Goal: Task Accomplishment & Management: Complete application form

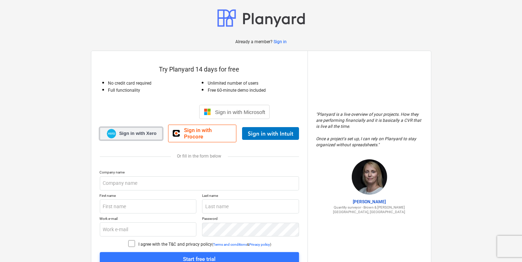
click at [122, 130] on span "Sign in with Xero" at bounding box center [137, 133] width 37 height 6
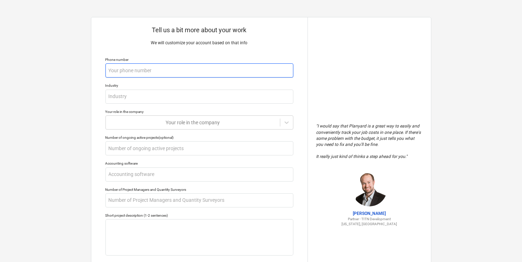
click at [136, 74] on input "text" at bounding box center [199, 70] width 188 height 14
type textarea "x"
type input "0"
type textarea "x"
type input "07"
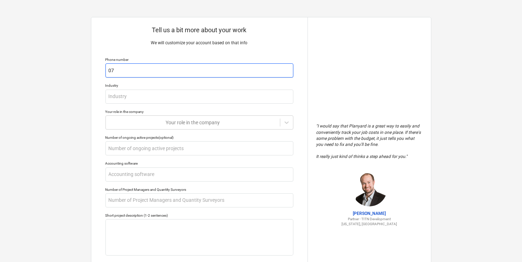
type textarea "x"
type input "078"
type textarea "x"
type input "0780"
type textarea "x"
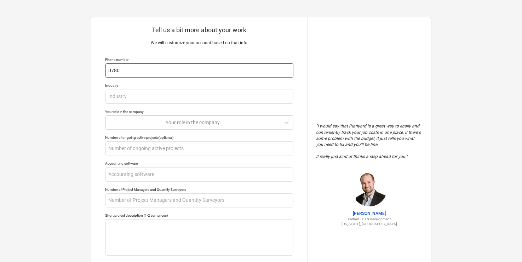
type input "07800"
type textarea "x"
type input "078007"
type textarea "x"
type input "0780078"
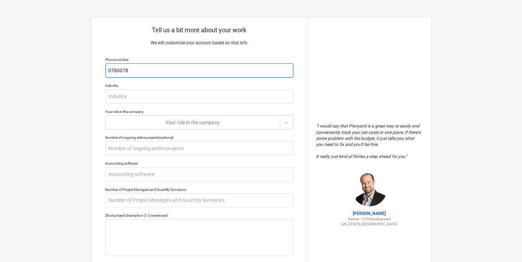
type textarea "x"
type input "07800788"
type textarea "x"
type input "078007883"
type textarea "x"
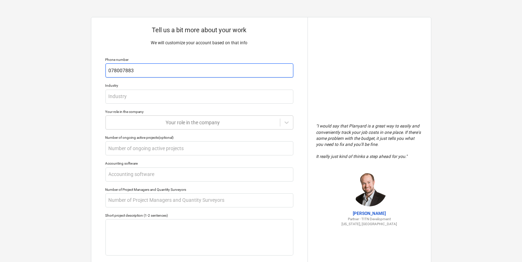
type input "0780078839"
type textarea "x"
type input "07800788394"
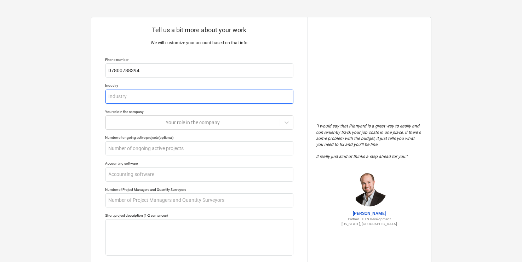
type textarea "x"
type input "S"
type textarea "x"
type input "Su"
type textarea "x"
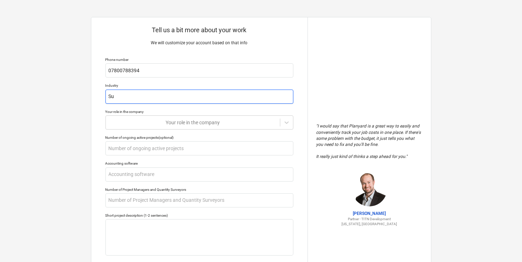
type input "Sub"
type textarea "x"
type input "Subc"
type textarea "x"
type input "Subco"
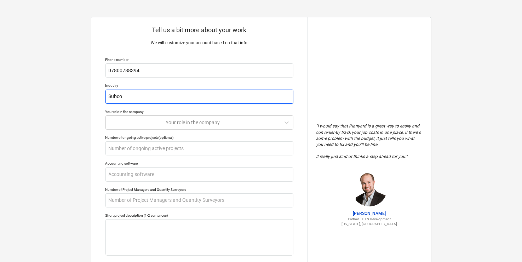
type textarea "x"
type input "Subcon"
type textarea "x"
type input "Subcont"
type textarea "x"
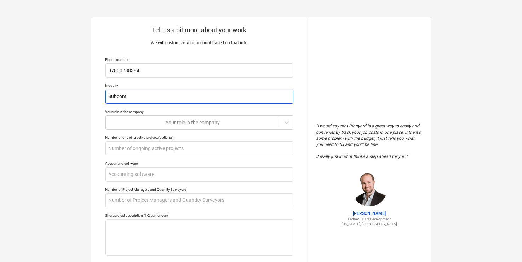
type input "Subcontr"
type textarea "x"
type input "Subcontra"
type textarea "x"
type input "Subcontrac"
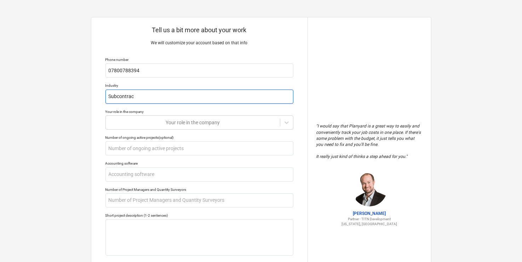
type textarea "x"
type input "Subcontract"
type textarea "x"
type input "Subcontract"
type textarea "x"
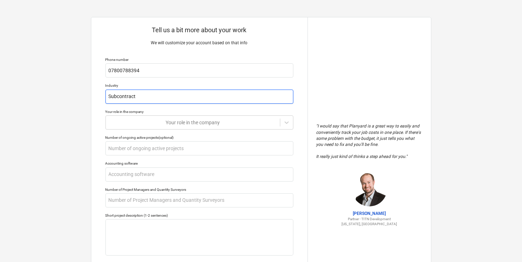
type input "Subcontract s"
type textarea "x"
type input "Subcontract su"
type textarea "x"
type input "Subcontract sub"
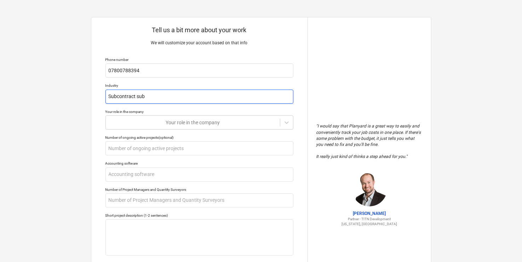
type textarea "x"
type input "Subcontract subs"
type textarea "x"
type input "Subcontract subst"
type textarea "x"
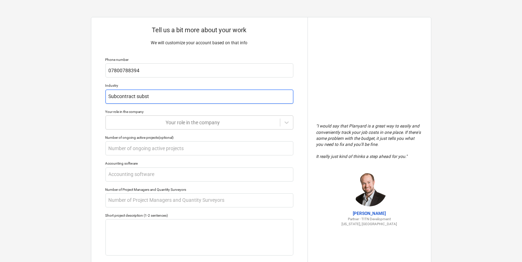
type input "Subcontract substr"
type textarea "x"
type input "Subcontract substru"
type textarea "x"
type input "Subcontract substruc"
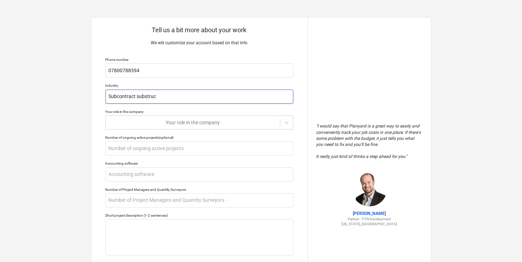
type textarea "x"
type input "Subcontract substruct"
type textarea "x"
type input "Subcontract substructu"
type textarea "x"
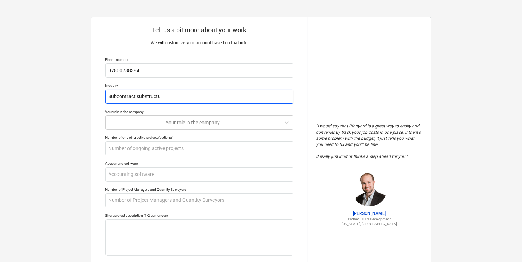
type input "Subcontract substructur"
type textarea "x"
type input "Subcontract substructure"
type textarea "x"
type input "Subcontract substructure"
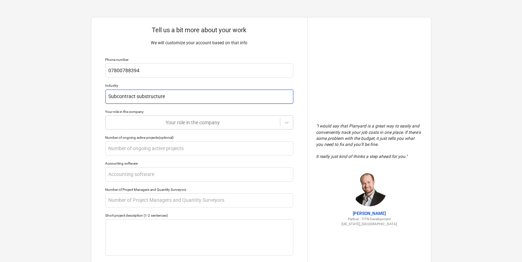
type textarea "x"
type input "Subcontract substructure b"
type textarea "x"
type input "Subcontract substructure br"
type textarea "x"
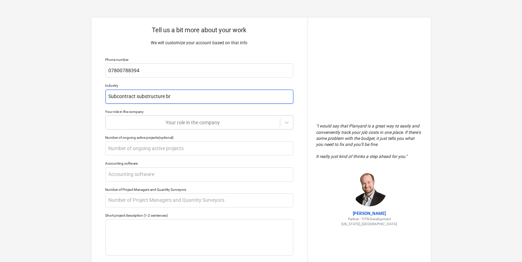
type input "Subcontract substructure bri"
type textarea "x"
type input "Subcontract substructure bric"
type textarea "x"
type input "Subcontract substructure brick"
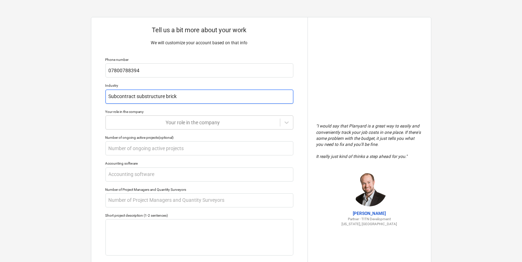
type textarea "x"
type input "Subcontract substructure brickl"
type textarea "x"
type input "Subcontract substructure brickla"
type textarea "x"
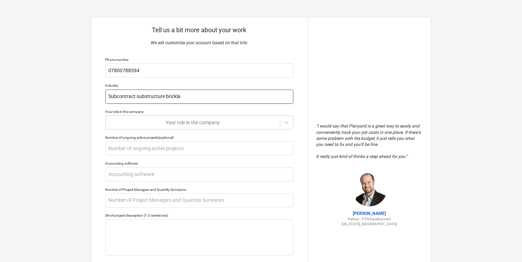
type input "Subcontract substructure bricklay"
type textarea "x"
type input "Subcontract substructure bricklayi"
type textarea "x"
type input "Subcontract substructure bricklayin"
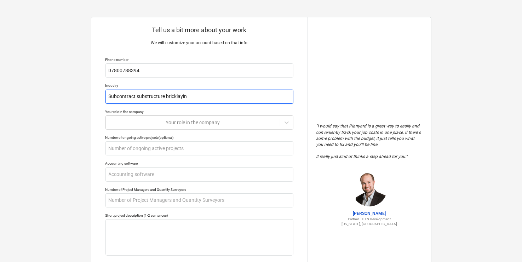
type textarea "x"
type input "Subcontract substructure bricklaying"
type textarea "x"
type input "F"
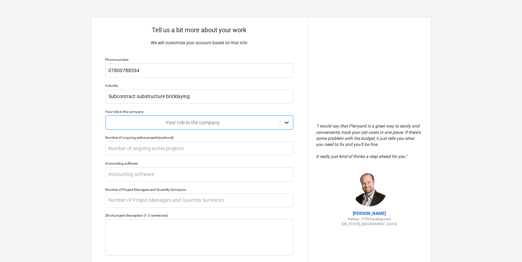
click at [287, 124] on icon at bounding box center [286, 122] width 7 height 7
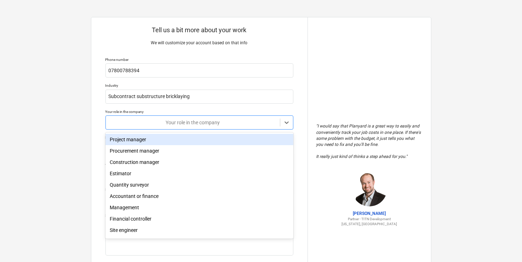
scroll to position [24, 0]
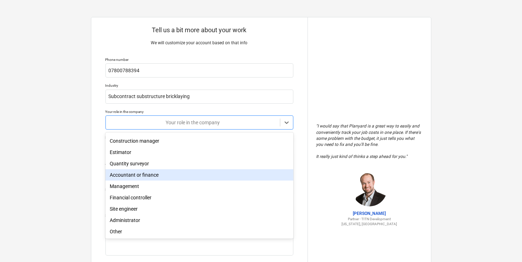
click at [124, 170] on div "Accountant or finance" at bounding box center [199, 174] width 188 height 11
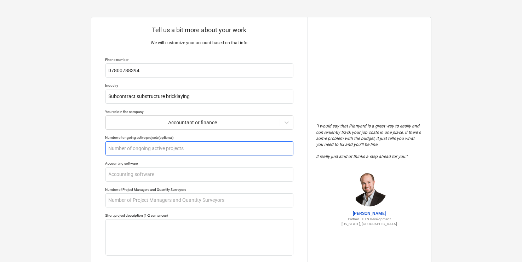
click at [155, 149] on input "text" at bounding box center [199, 148] width 188 height 14
type textarea "x"
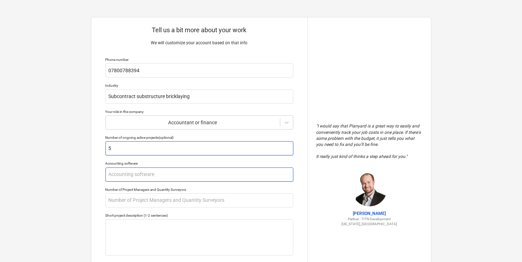
type input "5"
click at [147, 173] on input "text" at bounding box center [199, 174] width 188 height 14
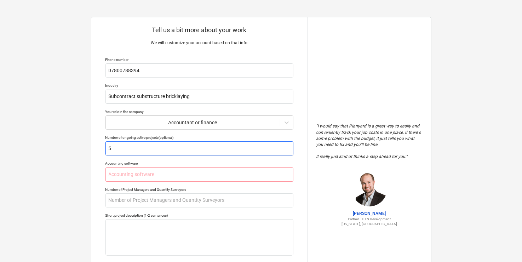
drag, startPoint x: 119, startPoint y: 151, endPoint x: 105, endPoint y: 150, distance: 14.6
click at [105, 150] on div "Tell us a bit more about your work We will customize your account based on that…" at bounding box center [199, 174] width 216 height 315
type textarea "x"
type input "6"
type textarea "x"
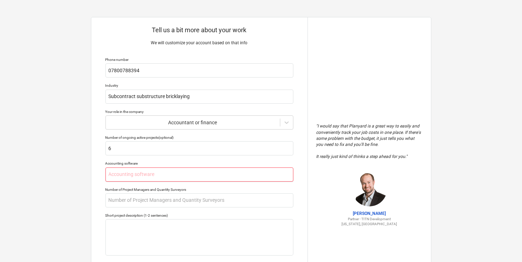
type input "X"
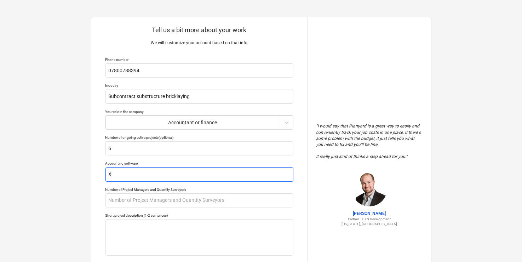
type textarea "x"
type input "Xe"
type textarea "x"
type input "Xer"
type textarea "x"
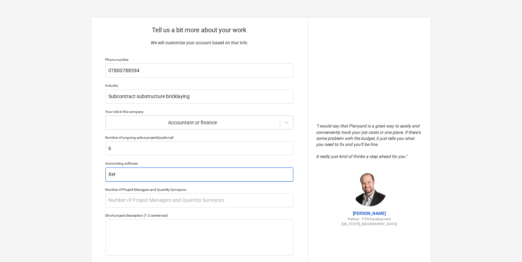
type input "Xero"
type textarea "x"
type input "Xero"
type textarea "x"
type input "Xero U"
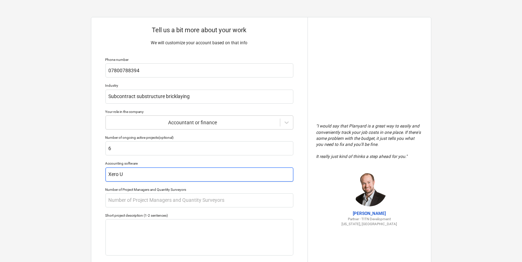
type textarea "x"
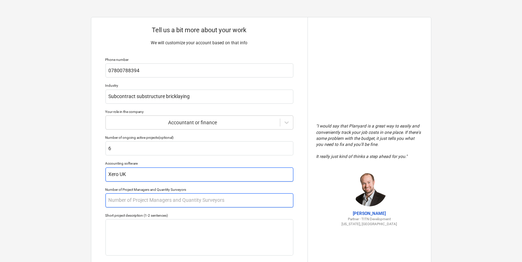
type input "Xero UK"
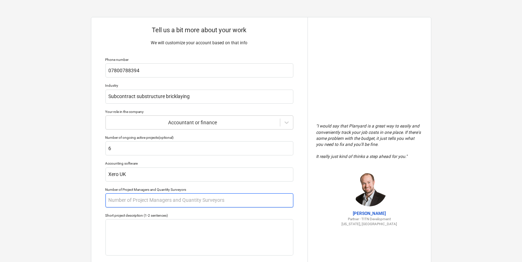
click at [153, 198] on input "text" at bounding box center [199, 200] width 188 height 14
type textarea "x"
type input "2"
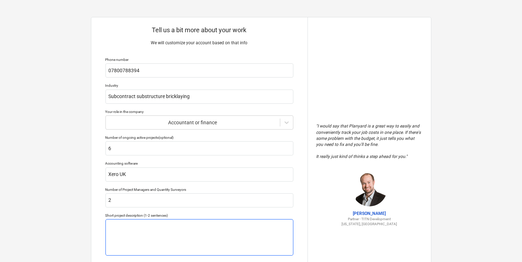
click at [149, 221] on textarea at bounding box center [199, 237] width 188 height 36
type textarea "x"
type textarea "W"
type textarea "x"
type textarea "We"
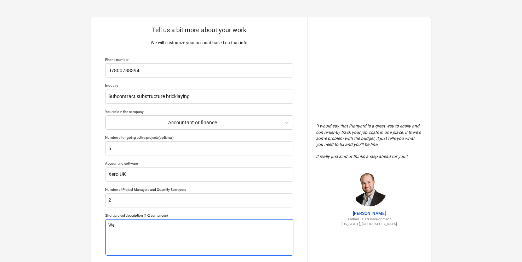
type textarea "x"
type textarea "We"
type textarea "x"
type textarea "We a"
type textarea "x"
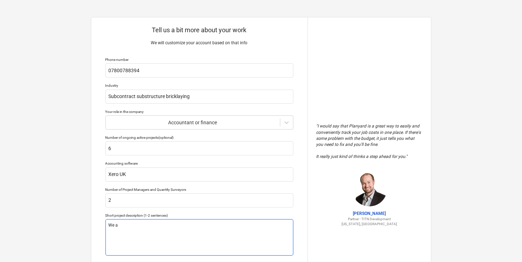
type textarea "We ar"
type textarea "x"
type textarea "We are"
type textarea "x"
type textarea "We are"
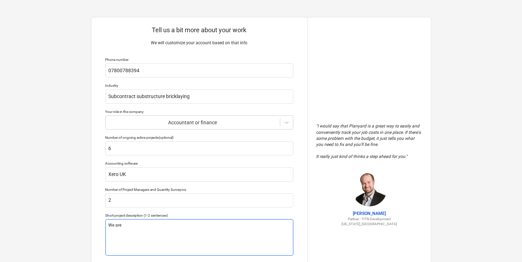
type textarea "x"
type textarea "We are s"
type textarea "x"
type textarea "We are su"
type textarea "x"
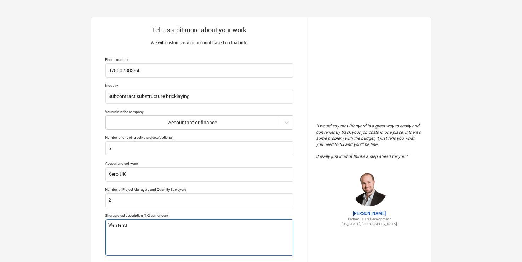
type textarea "We are sub"
type textarea "x"
type textarea "We are subc"
type textarea "x"
type textarea "We are subco"
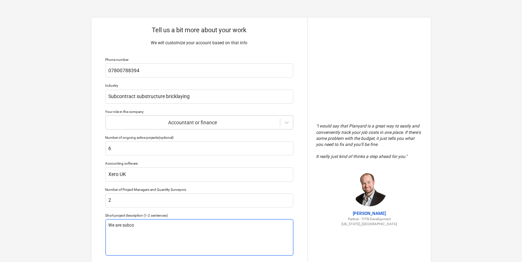
type textarea "x"
type textarea "We are subcon"
type textarea "x"
type textarea "We are subcont"
type textarea "x"
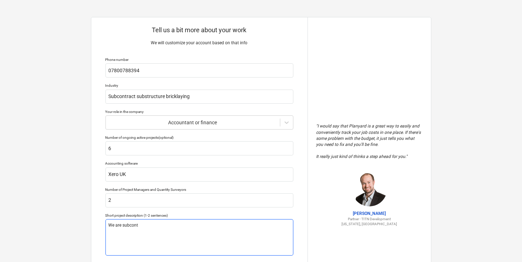
type textarea "We are subcontr"
type textarea "x"
type textarea "We are subcontra"
type textarea "x"
type textarea "We are subcontrac"
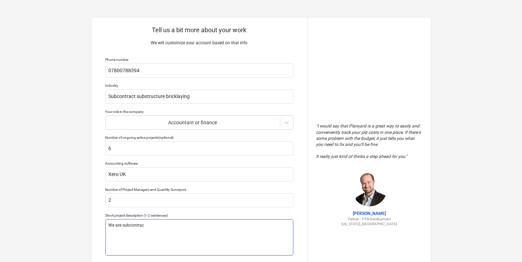
type textarea "x"
type textarea "We are subcontract"
type textarea "x"
type textarea "We are subcontracto"
type textarea "x"
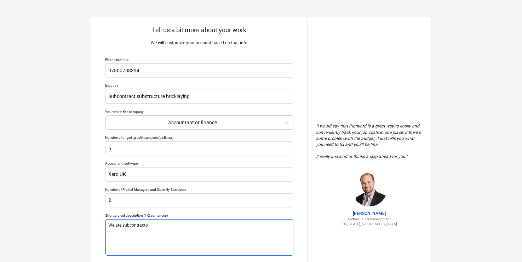
type textarea "We are subcontractor"
type textarea "x"
type textarea "We are subcontractors"
type textarea "x"
type textarea "We are subcontractors"
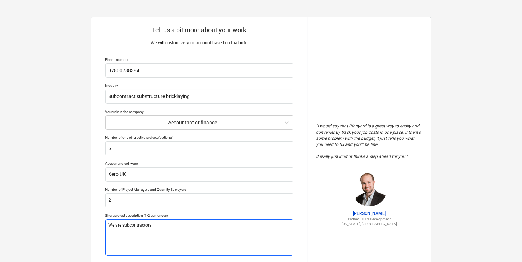
type textarea "x"
type textarea "We are subcontractors t"
type textarea "x"
type textarea "We are subcontractors to"
type textarea "x"
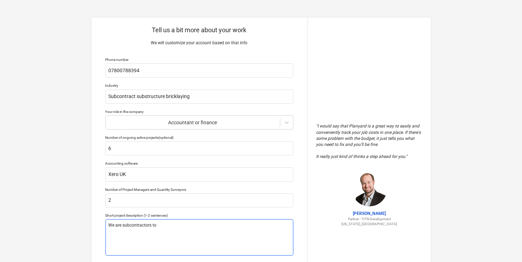
type textarea "We are subcontractors to"
type textarea "x"
type textarea "We are subcontractors to t"
type textarea "x"
type textarea "We are subcontractors to the"
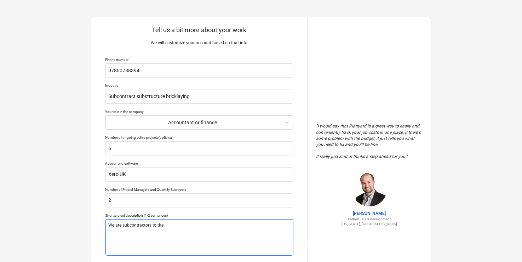
type textarea "x"
type textarea "We are subcontractors to the"
type textarea "x"
type textarea "We are subcontractors to the m"
type textarea "x"
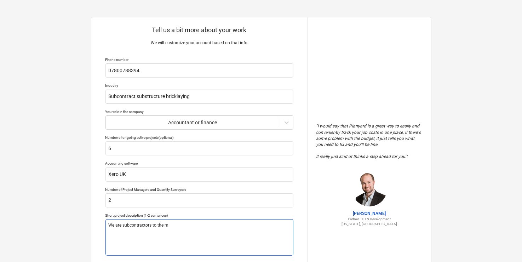
type textarea "We are subcontractors to the ma"
type textarea "x"
type textarea "We are subcontractors to the mai"
type textarea "x"
type textarea "We are subcontractors to the main"
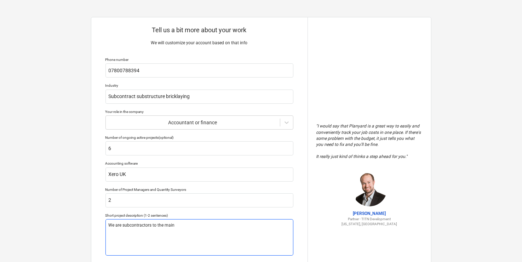
type textarea "x"
type textarea "We are subcontractors to the main"
type textarea "x"
type textarea "We are subcontractors to the main c"
type textarea "x"
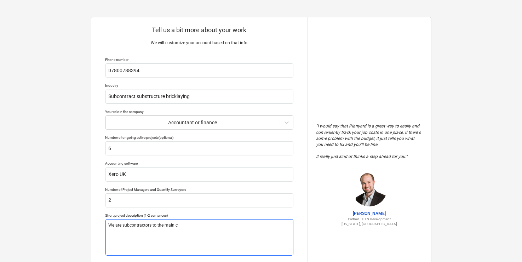
type textarea "We are subcontractors to the main co"
type textarea "x"
type textarea "We are subcontractors to the main con"
type textarea "x"
type textarea "We are subcontractors to the main cons"
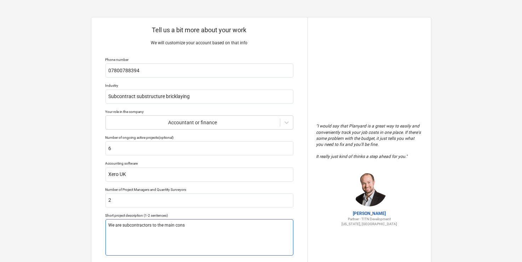
type textarea "x"
type textarea "We are subcontractors to the main con"
type textarea "x"
type textarea "We are subcontractors to the main cont"
type textarea "x"
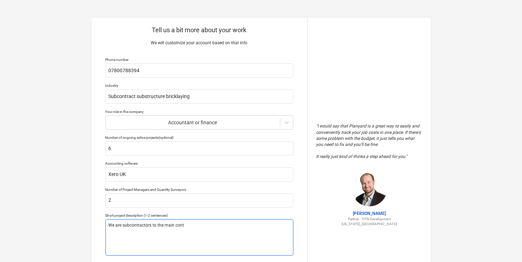
type textarea "We are subcontractors to the main contr"
type textarea "x"
type textarea "We are subcontractors to the main contra"
type textarea "x"
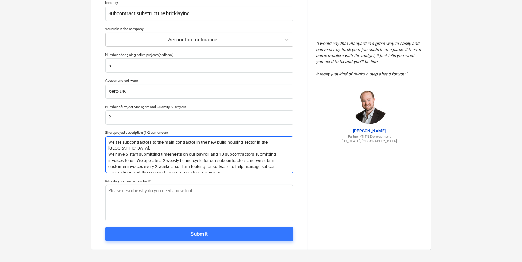
scroll to position [85, 0]
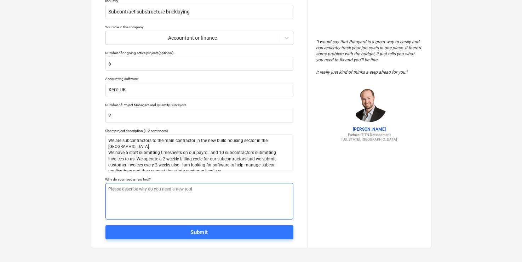
click at [182, 195] on textarea at bounding box center [199, 201] width 188 height 36
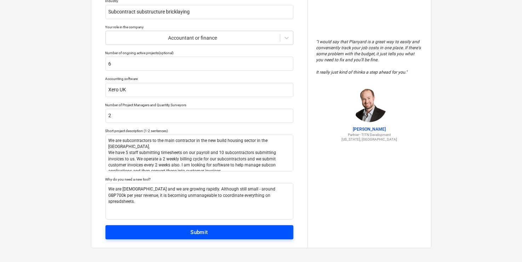
click at [200, 236] on div "Submit" at bounding box center [199, 232] width 18 height 9
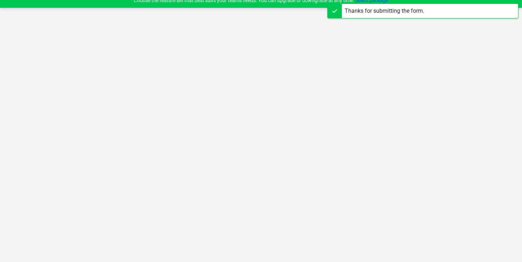
scroll to position [7, 0]
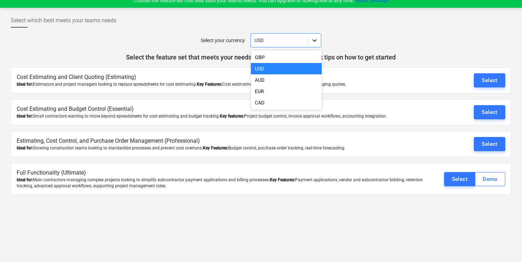
click at [315, 42] on icon at bounding box center [314, 40] width 7 height 7
click at [273, 58] on div "GBP" at bounding box center [286, 57] width 71 height 11
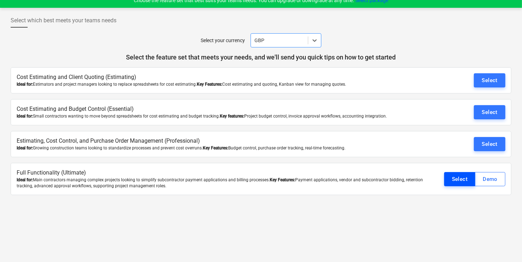
click at [445, 178] on button "Select" at bounding box center [460, 179] width 32 height 14
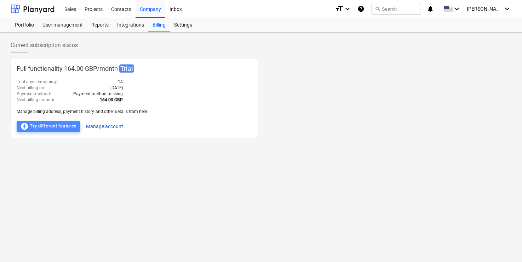
click at [65, 129] on div "offline_bolt Try different features" at bounding box center [48, 126] width 57 height 8
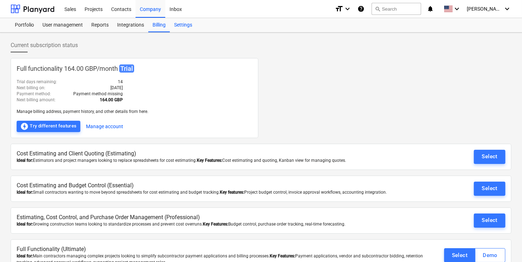
click at [185, 24] on div "Settings" at bounding box center [183, 25] width 27 height 14
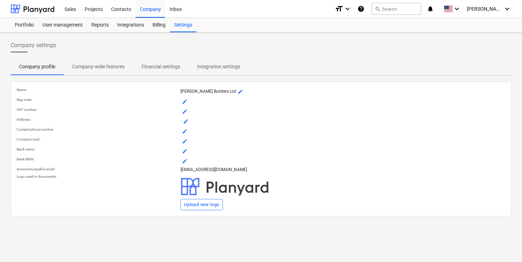
click at [187, 132] on span "mode_edit" at bounding box center [185, 132] width 6 height 6
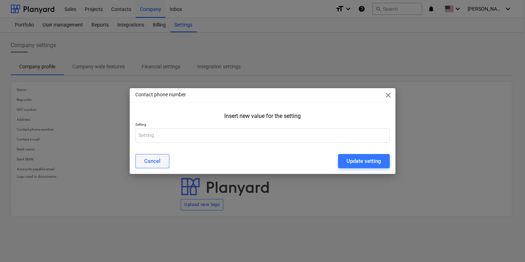
click at [161, 159] on button "Cancel" at bounding box center [152, 161] width 34 height 14
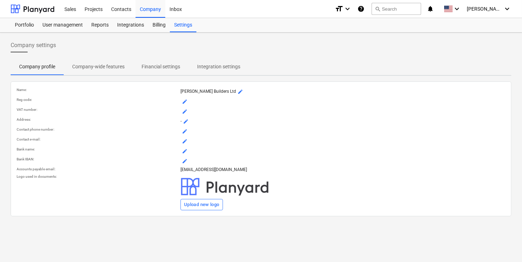
click at [100, 64] on p "Company-wide features" at bounding box center [98, 66] width 52 height 7
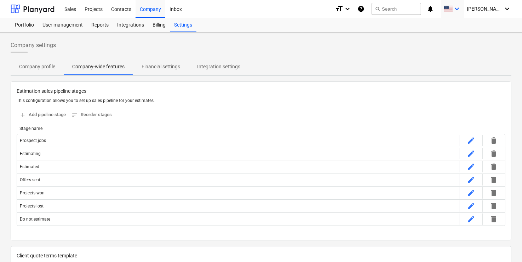
click at [453, 6] on span at bounding box center [448, 9] width 9 height 7
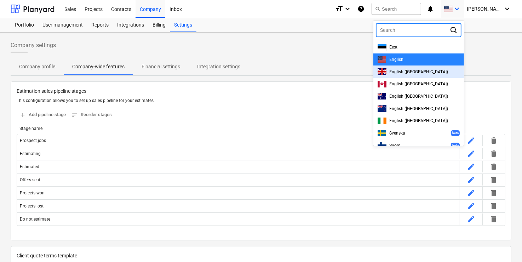
click at [420, 69] on span "English (UK)" at bounding box center [418, 71] width 59 height 5
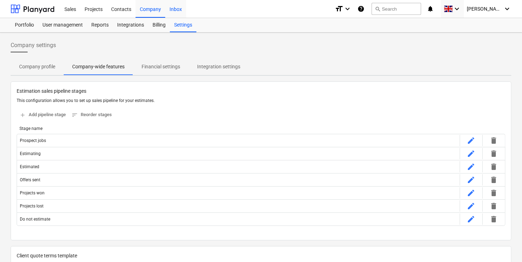
click at [183, 11] on div "Inbox" at bounding box center [175, 9] width 21 height 18
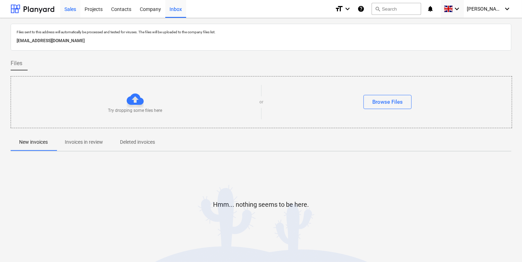
click at [67, 11] on div "Sales" at bounding box center [70, 9] width 20 height 18
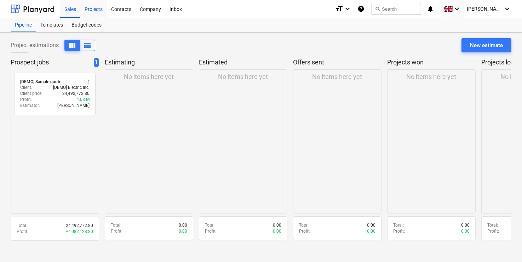
click at [92, 11] on div "Projects" at bounding box center [93, 9] width 27 height 18
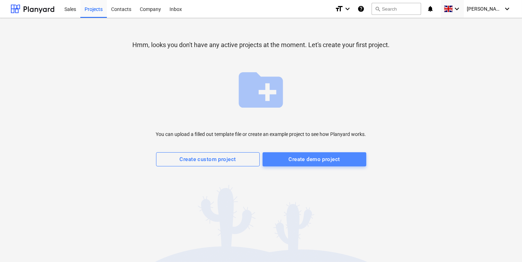
click at [312, 160] on div "Create demo project" at bounding box center [314, 159] width 51 height 9
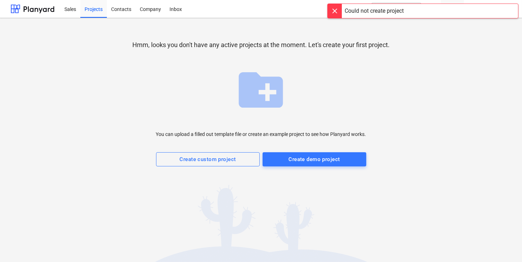
click at [465, 13] on div "Could not create project" at bounding box center [422, 11] width 191 height 15
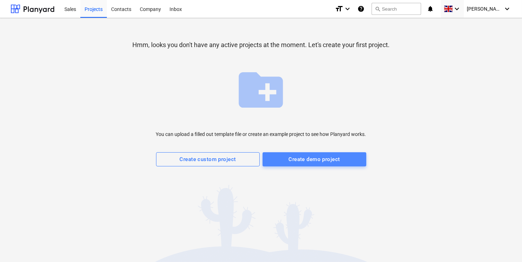
click at [295, 158] on div "Create demo project" at bounding box center [314, 159] width 51 height 9
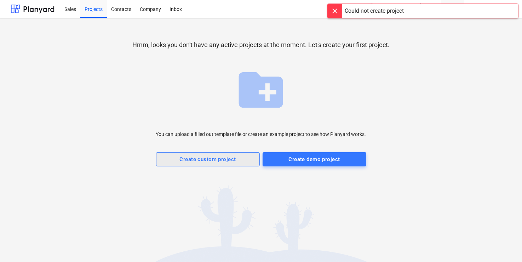
click at [218, 162] on div "Create custom project" at bounding box center [208, 159] width 56 height 9
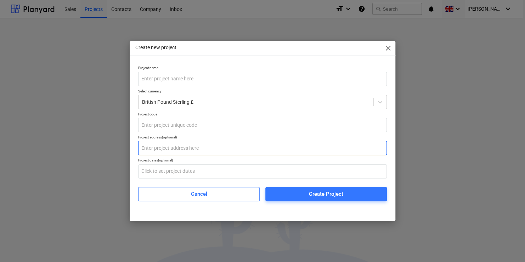
click at [199, 149] on input "text" at bounding box center [262, 148] width 249 height 14
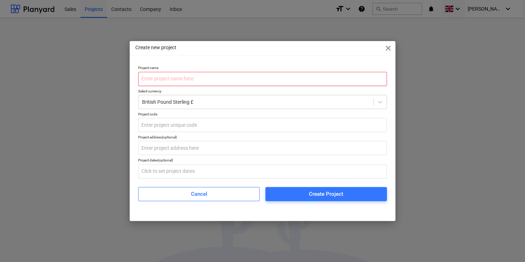
click at [176, 74] on input "text" at bounding box center [262, 79] width 249 height 14
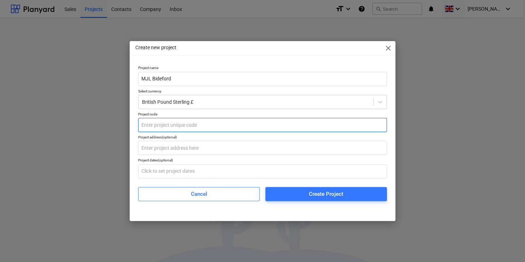
click at [166, 126] on input "text" at bounding box center [262, 125] width 249 height 14
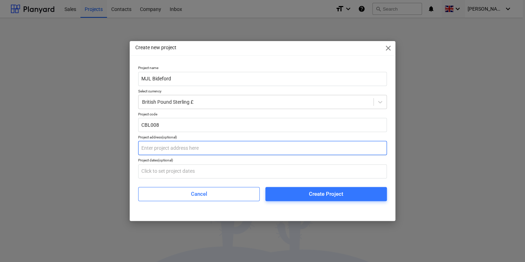
click at [169, 142] on input "text" at bounding box center [262, 148] width 249 height 14
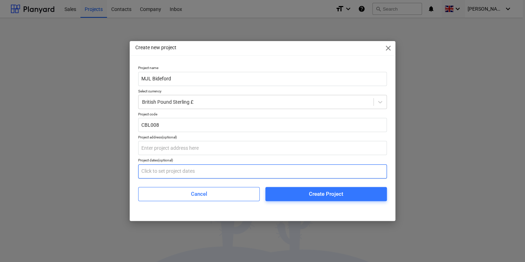
click at [170, 170] on input "text" at bounding box center [262, 171] width 249 height 14
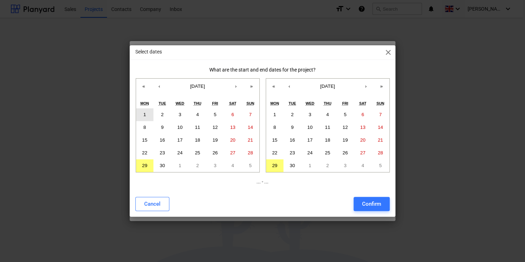
click at [146, 111] on button "1" at bounding box center [145, 114] width 18 height 13
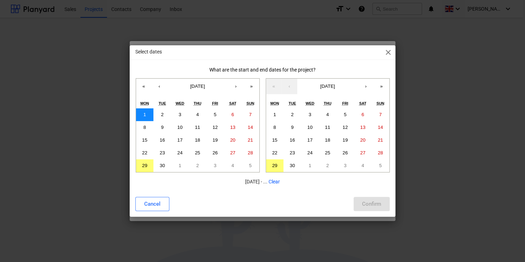
click at [148, 113] on button "1" at bounding box center [145, 114] width 18 height 13
click at [370, 87] on button "›" at bounding box center [366, 87] width 16 height 16
click at [312, 167] on button "31" at bounding box center [310, 165] width 18 height 13
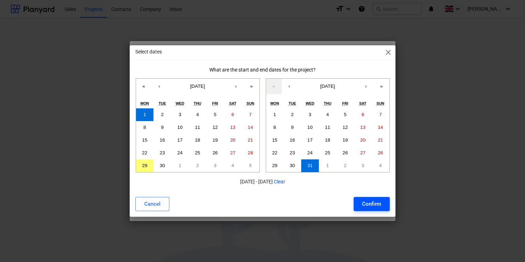
click at [365, 205] on div "Confirm" at bounding box center [371, 203] width 19 height 9
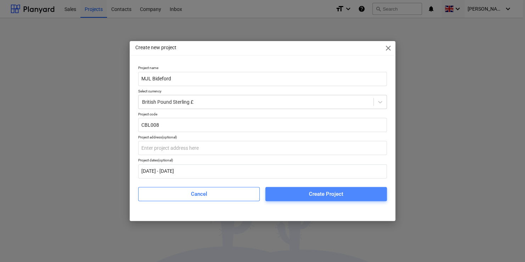
click at [301, 193] on span "Create Project" at bounding box center [326, 193] width 104 height 9
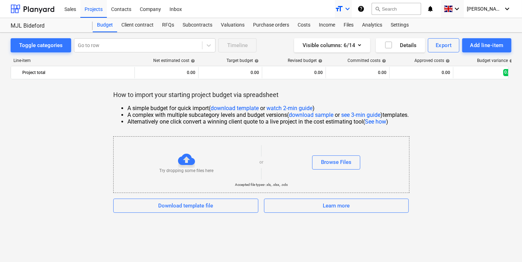
click at [352, 10] on icon "keyboard_arrow_down" at bounding box center [347, 9] width 8 height 8
click at [344, 52] on div "Normal text" at bounding box center [330, 57] width 42 height 11
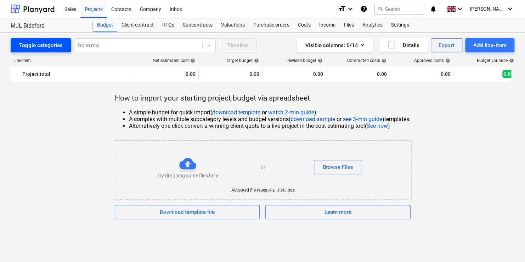
click at [51, 47] on div "Toggle categories" at bounding box center [41, 45] width 44 height 9
click at [209, 43] on icon at bounding box center [208, 45] width 7 height 7
click at [479, 44] on div "Add line-item" at bounding box center [490, 45] width 34 height 9
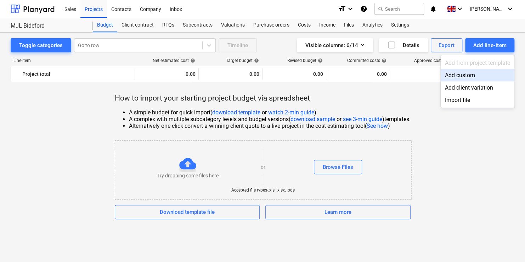
click at [462, 76] on div "Add custom" at bounding box center [477, 75] width 74 height 12
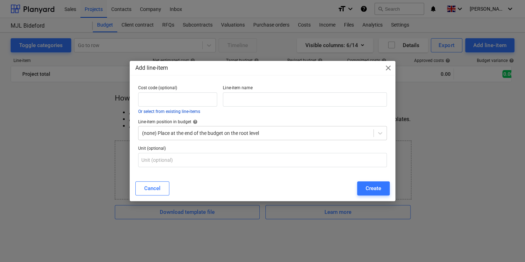
click at [184, 112] on button "Or select from existing line-items" at bounding box center [169, 111] width 62 height 4
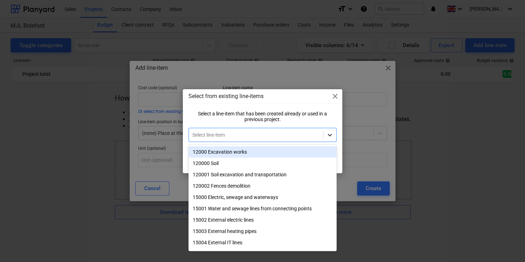
click at [329, 135] on icon at bounding box center [329, 135] width 4 height 2
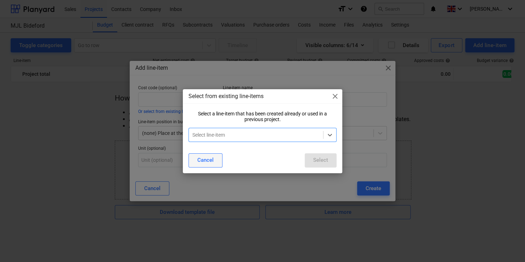
click at [195, 164] on button "Cancel" at bounding box center [205, 160] width 34 height 14
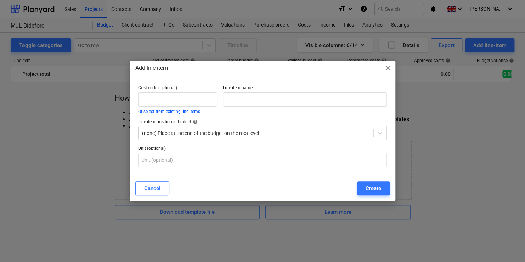
click at [388, 69] on span "close" at bounding box center [388, 68] width 8 height 8
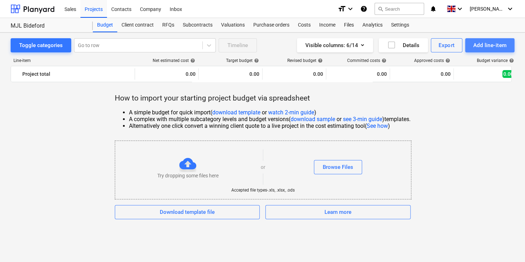
click at [500, 42] on div "Add line-item" at bounding box center [490, 45] width 34 height 9
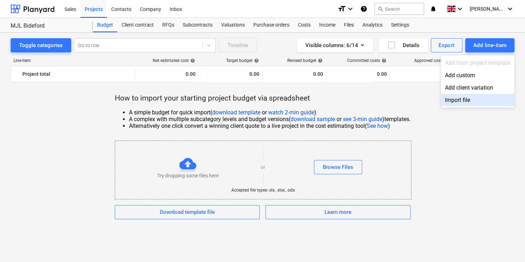
click at [460, 99] on div "Import file" at bounding box center [477, 100] width 74 height 12
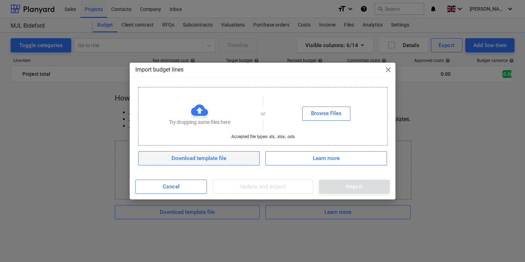
click at [200, 157] on div "Download template file" at bounding box center [198, 158] width 55 height 9
click at [304, 69] on div "Import budget lines close" at bounding box center [263, 70] width 266 height 14
click at [388, 68] on span "close" at bounding box center [388, 69] width 8 height 8
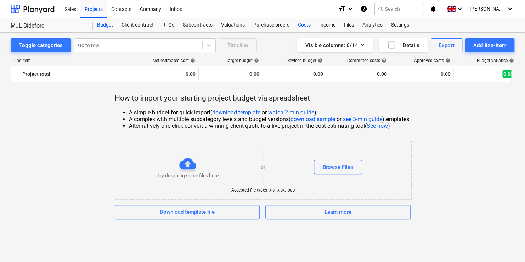
click at [297, 25] on div "Costs" at bounding box center [303, 25] width 21 height 14
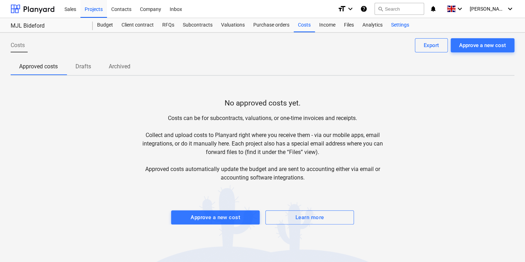
click at [389, 25] on div "Settings" at bounding box center [400, 25] width 27 height 14
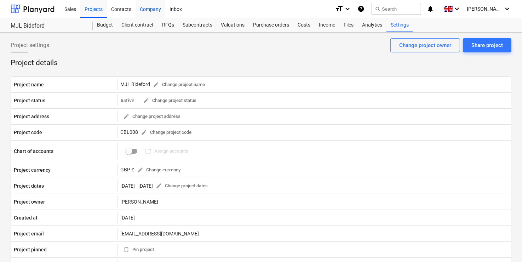
click at [155, 13] on div "Company" at bounding box center [151, 9] width 30 height 18
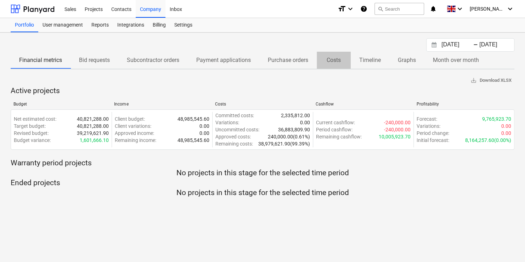
click at [334, 64] on p "Costs" at bounding box center [333, 60] width 17 height 8
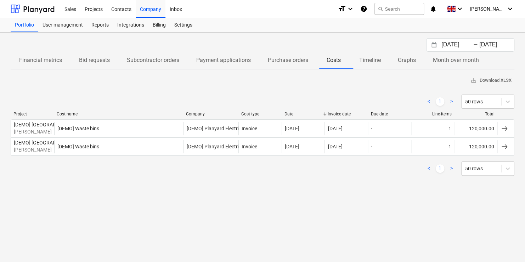
click at [375, 59] on p "Timeline" at bounding box center [370, 60] width 22 height 8
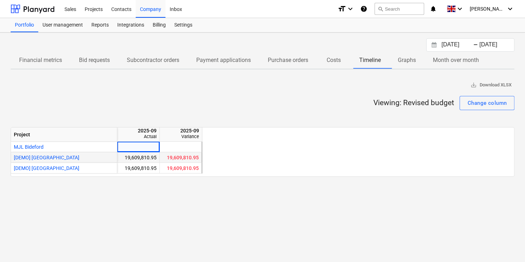
click at [57, 162] on div "[DEMO] Stone Road House" at bounding box center [64, 157] width 106 height 11
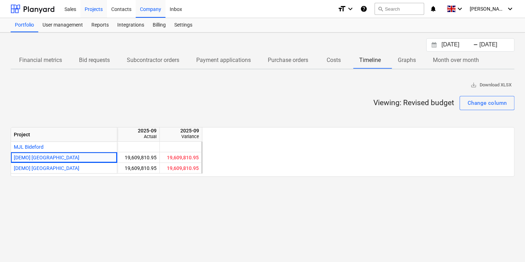
click at [101, 8] on div "Projects" at bounding box center [93, 9] width 27 height 18
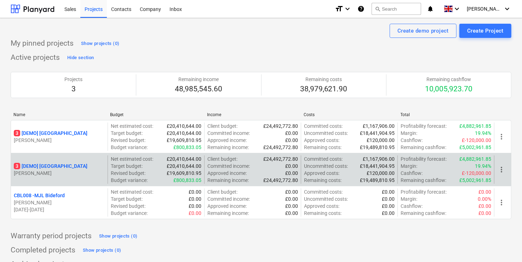
click at [66, 164] on p "3 [DEMO] Stone Road House" at bounding box center [51, 165] width 74 height 7
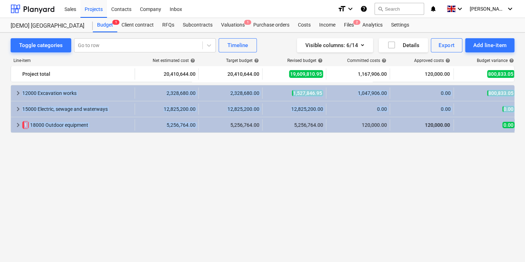
drag, startPoint x: 217, startPoint y: 119, endPoint x: 272, endPoint y: 179, distance: 80.9
click at [272, 179] on div "keyboard_arrow_right 12000 Excavation works 2,328,680.00 2,328,680.00 1,527,846…" at bounding box center [262, 160] width 503 height 150
click at [228, 192] on div "keyboard_arrow_right 12000 Excavation works 2,328,680.00 2,328,680.00 1,527,846…" at bounding box center [262, 160] width 503 height 150
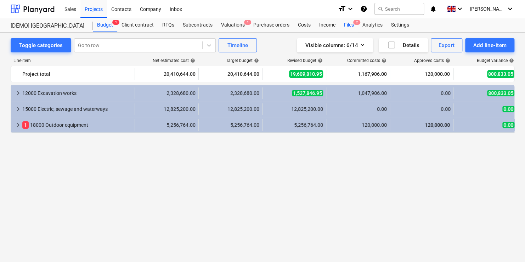
click at [344, 24] on div "Files 2" at bounding box center [349, 25] width 18 height 14
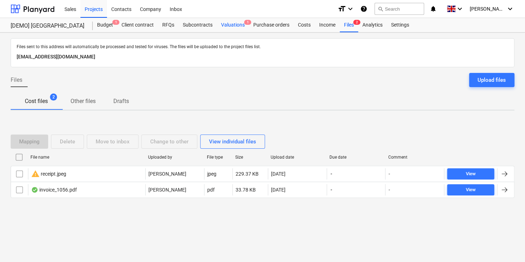
click at [231, 27] on div "Valuations 1" at bounding box center [233, 25] width 32 height 14
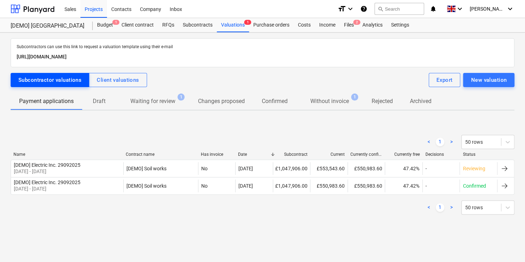
click at [60, 85] on button "Subcontractor valuations" at bounding box center [50, 80] width 79 height 14
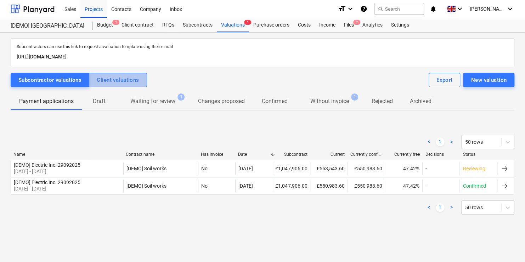
click at [101, 75] on div "Client valuations" at bounding box center [118, 79] width 42 height 9
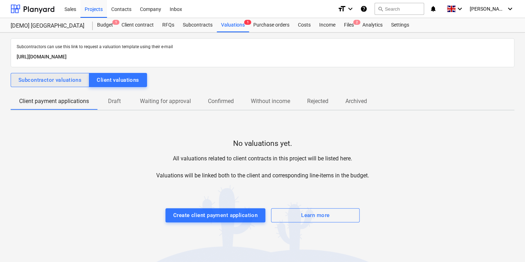
click at [53, 80] on div "Subcontractor valuations" at bounding box center [49, 79] width 63 height 9
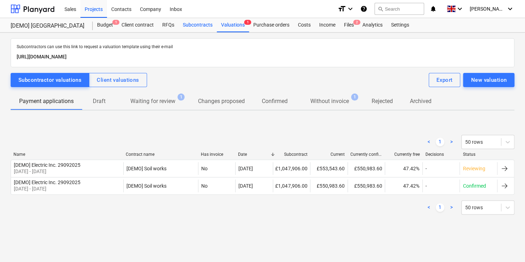
click at [190, 23] on div "Subcontracts" at bounding box center [197, 25] width 38 height 14
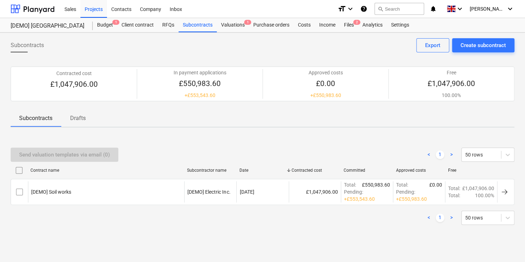
click at [96, 152] on div "Send valuation templates via email (0)" at bounding box center [66, 155] width 110 height 14
click at [471, 47] on div "Create subcontract" at bounding box center [482, 45] width 45 height 9
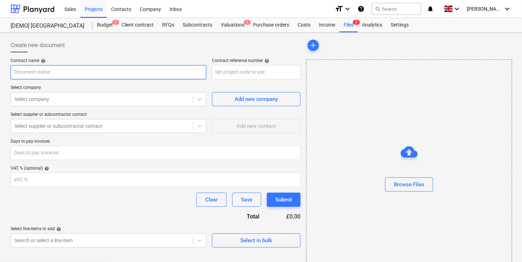
click at [139, 75] on input "text" at bounding box center [109, 72] width 196 height 14
click at [132, 52] on div "Create new document" at bounding box center [156, 45] width 290 height 14
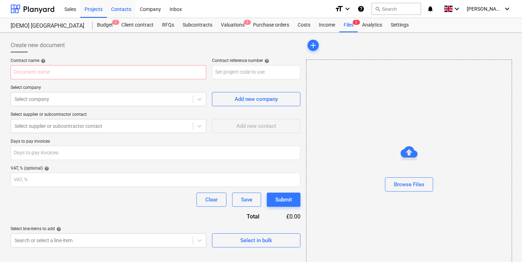
click at [115, 9] on div "Contacts" at bounding box center [121, 9] width 29 height 18
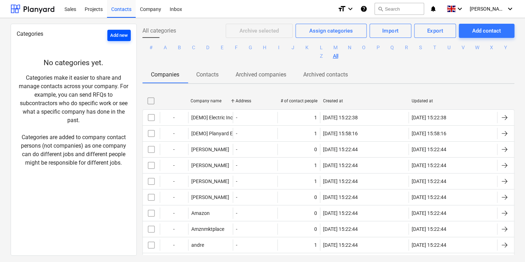
click at [112, 37] on div "Add new" at bounding box center [119, 36] width 18 height 8
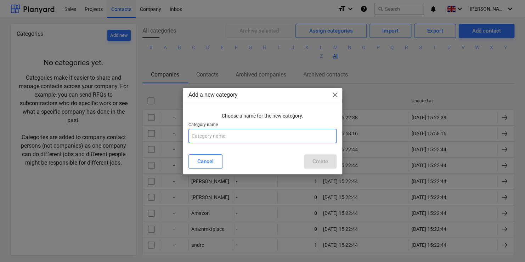
click at [196, 138] on input "text" at bounding box center [262, 136] width 148 height 14
type input "Subc"
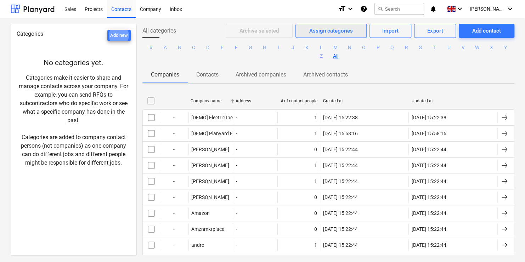
click at [312, 31] on div "Assign categories" at bounding box center [331, 30] width 44 height 9
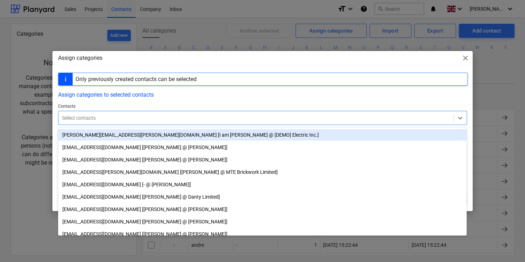
click at [275, 124] on div "Select contacts" at bounding box center [262, 118] width 409 height 14
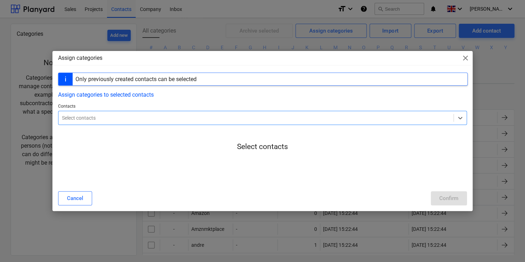
click at [275, 124] on div "Select contacts" at bounding box center [262, 118] width 409 height 14
click at [464, 58] on span "close" at bounding box center [465, 58] width 8 height 8
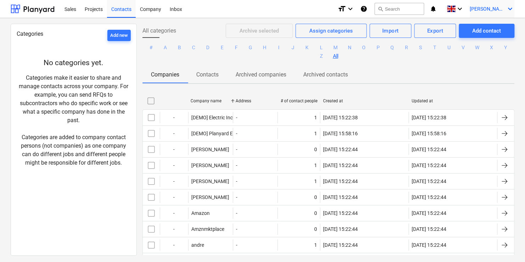
click at [489, 6] on span "[PERSON_NAME]" at bounding box center [486, 9] width 35 height 6
click at [470, 8] on div at bounding box center [262, 131] width 525 height 262
click at [157, 10] on div "Company" at bounding box center [151, 9] width 30 height 18
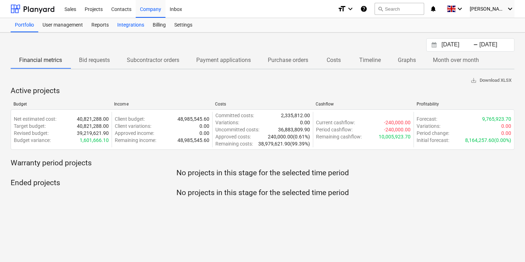
click at [121, 27] on div "Integrations" at bounding box center [130, 25] width 35 height 14
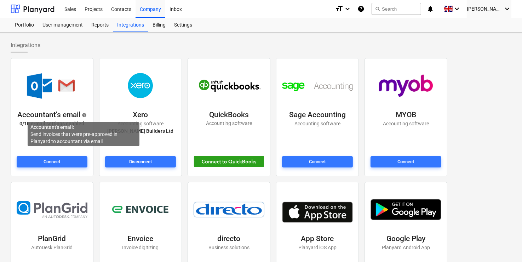
click at [84, 115] on span "help" at bounding box center [83, 115] width 6 height 5
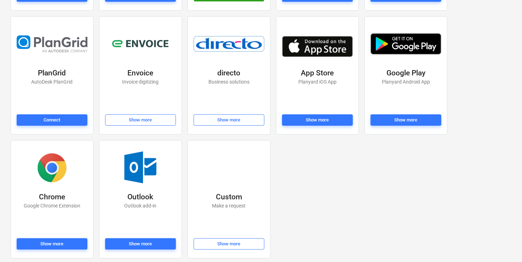
scroll to position [167, 0]
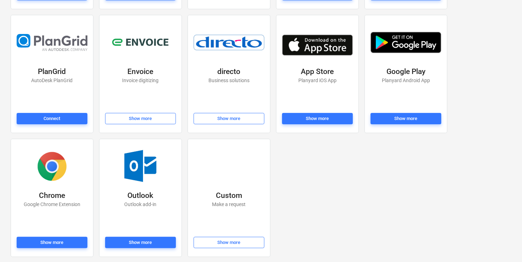
click at [227, 202] on p "Make a request" at bounding box center [229, 204] width 34 height 7
click at [225, 247] on button "Show more" at bounding box center [229, 242] width 71 height 11
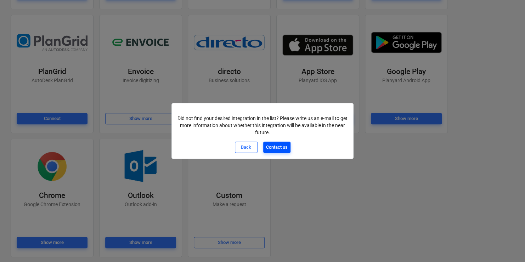
click at [274, 150] on div "Contact us" at bounding box center [277, 147] width 22 height 8
click at [241, 147] on div "Back" at bounding box center [246, 147] width 10 height 8
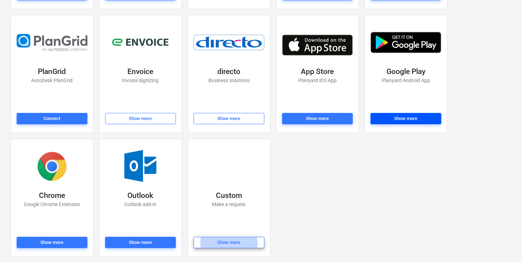
click at [404, 118] on div "Show more" at bounding box center [406, 119] width 23 height 8
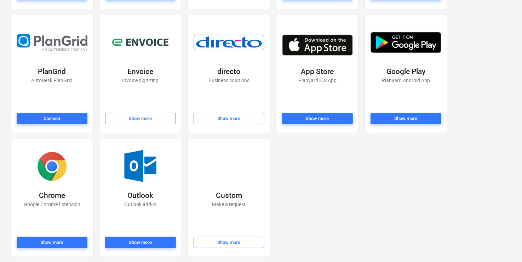
scroll to position [0, 0]
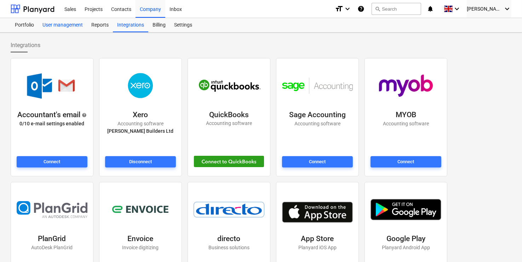
click at [57, 25] on div "User management" at bounding box center [62, 25] width 49 height 14
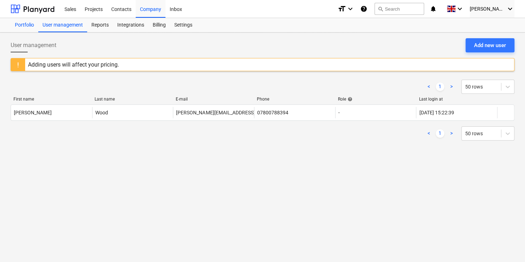
click at [26, 28] on div "Portfolio" at bounding box center [25, 25] width 28 height 14
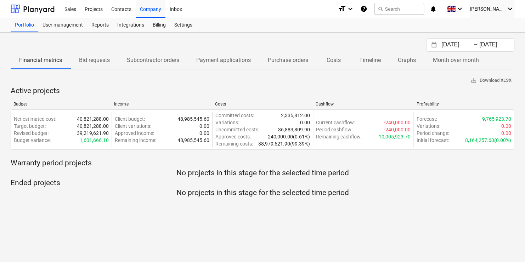
click at [149, 58] on p "Subcontractor orders" at bounding box center [153, 60] width 52 height 8
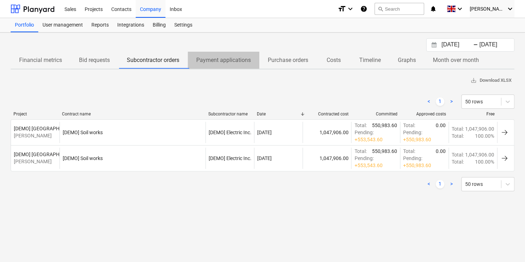
click at [214, 60] on p "Payment applications" at bounding box center [223, 60] width 55 height 8
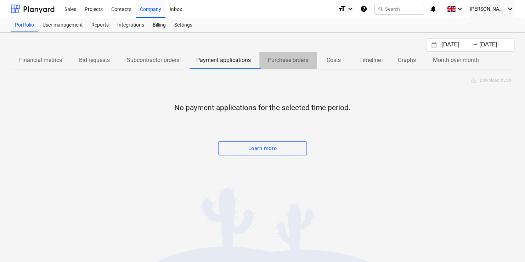
click at [289, 59] on p "Purchase orders" at bounding box center [288, 60] width 40 height 8
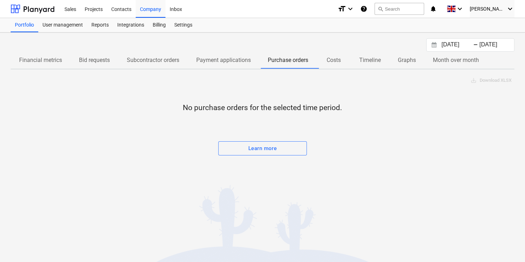
click at [326, 59] on span "Costs" at bounding box center [333, 60] width 34 height 13
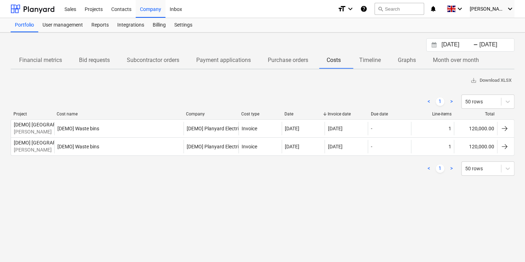
click at [366, 61] on p "Timeline" at bounding box center [370, 60] width 22 height 8
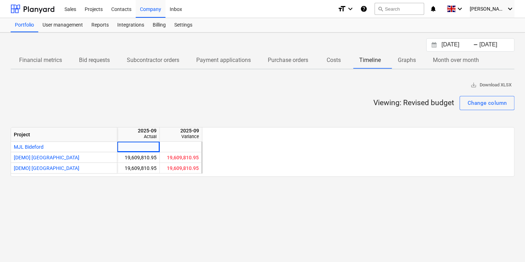
click at [398, 61] on span "Graphs" at bounding box center [406, 60] width 35 height 13
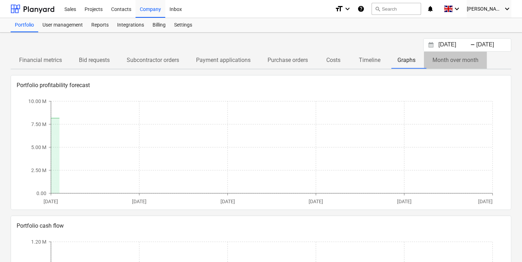
click at [427, 61] on span "Month over month" at bounding box center [455, 60] width 63 height 13
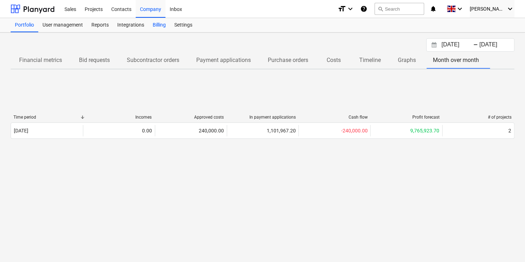
click at [160, 24] on div "Billing" at bounding box center [159, 25] width 22 height 14
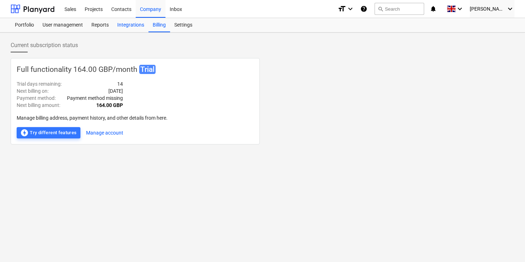
click at [129, 25] on div "Integrations" at bounding box center [130, 25] width 35 height 14
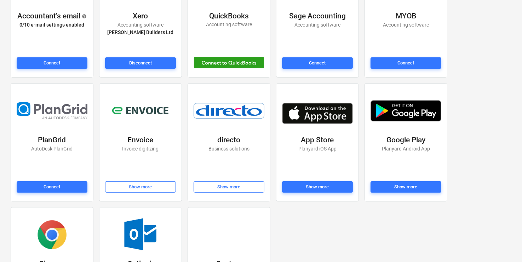
scroll to position [100, 0]
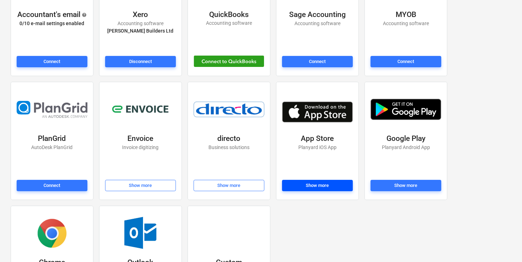
click at [308, 183] on div "Show more" at bounding box center [317, 186] width 23 height 8
click at [58, 101] on img at bounding box center [52, 109] width 71 height 17
click at [56, 107] on img at bounding box center [52, 109] width 71 height 17
click at [520, 36] on div "Integrations Accountant's email help 0 / 10 e-mail settings enabled Connect Xer…" at bounding box center [261, 130] width 522 height 397
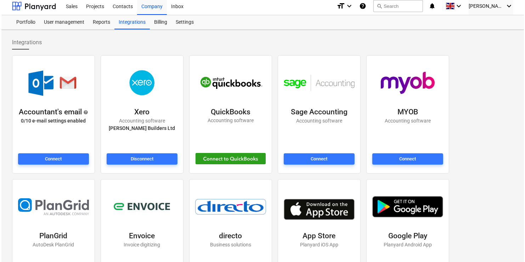
scroll to position [0, 0]
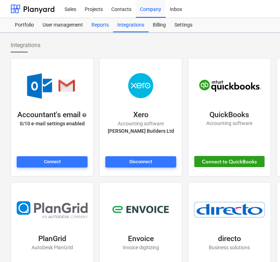
click at [102, 23] on div "Reports" at bounding box center [100, 25] width 26 height 14
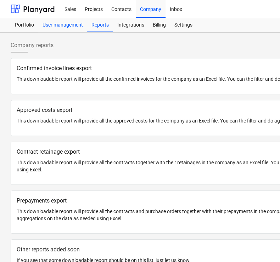
click at [78, 26] on div "User management" at bounding box center [62, 25] width 49 height 14
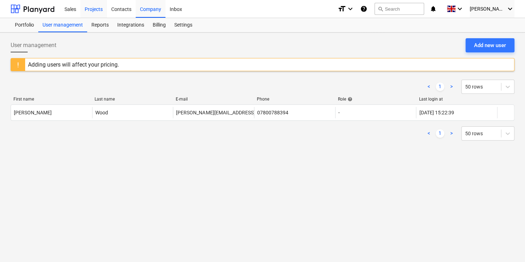
click at [95, 12] on div "Projects" at bounding box center [93, 9] width 27 height 18
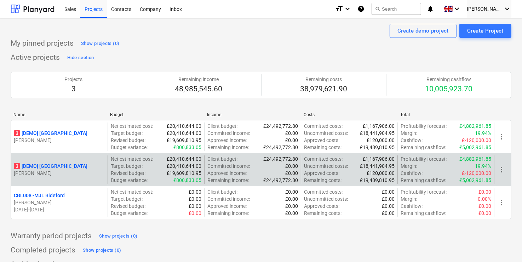
click at [47, 163] on p "3 [DEMO] Stone Road House" at bounding box center [51, 165] width 74 height 7
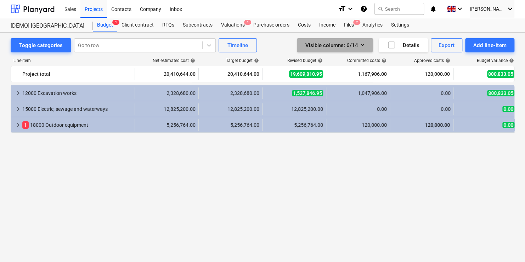
click at [329, 41] on div "Visible columns : 6/14" at bounding box center [334, 45] width 59 height 9
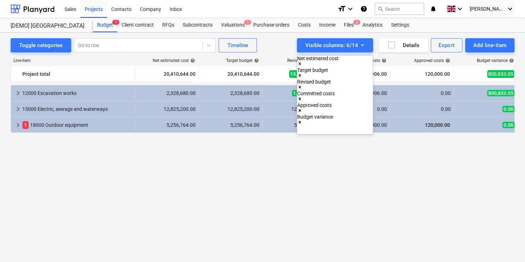
click at [245, 181] on div at bounding box center [262, 131] width 525 height 262
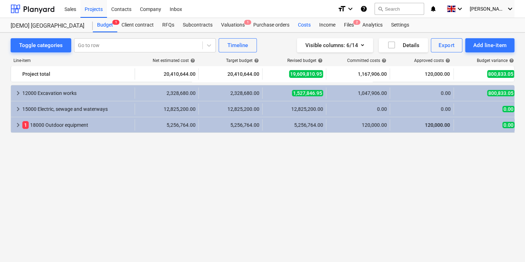
click at [304, 25] on div "Costs" at bounding box center [303, 25] width 21 height 14
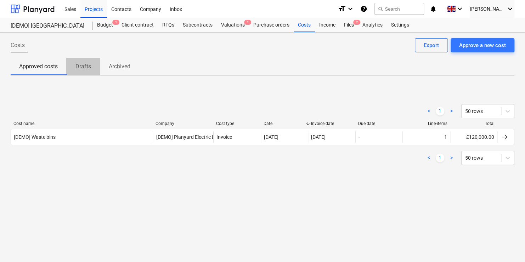
click at [79, 74] on button "Drafts" at bounding box center [83, 66] width 34 height 17
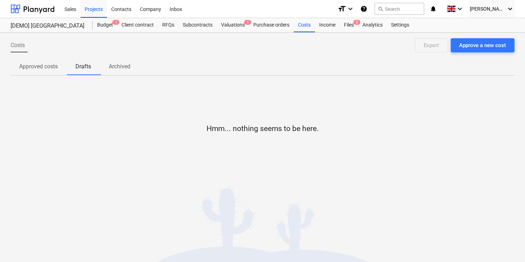
click at [51, 68] on p "Approved costs" at bounding box center [38, 66] width 39 height 8
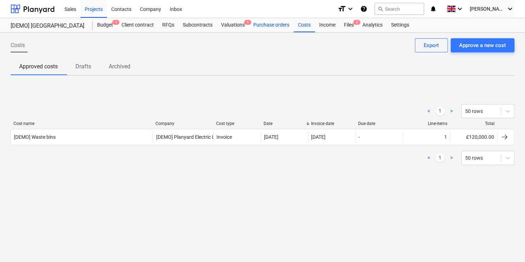
click at [276, 25] on div "Purchase orders" at bounding box center [271, 25] width 45 height 14
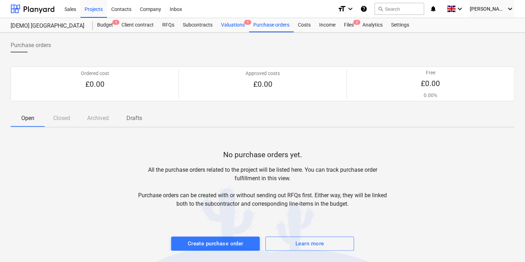
click at [234, 28] on div "Valuations 1" at bounding box center [233, 25] width 32 height 14
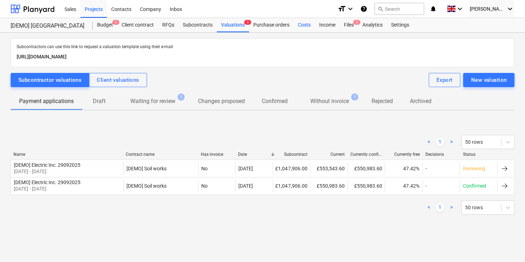
click at [300, 26] on div "Costs" at bounding box center [303, 25] width 21 height 14
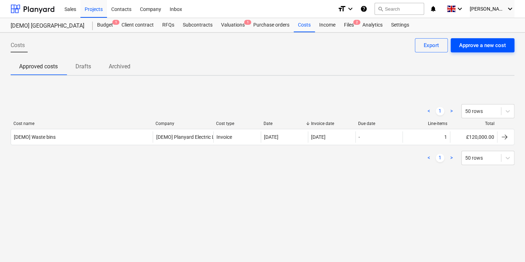
click at [464, 45] on div "Approve a new cost" at bounding box center [482, 45] width 47 height 9
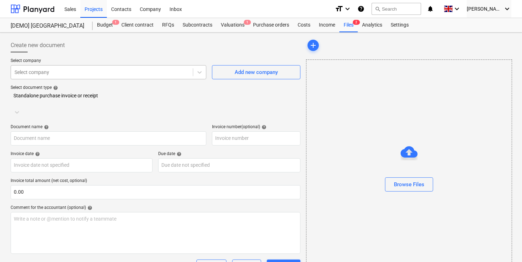
click at [137, 76] on div "Select company" at bounding box center [102, 72] width 182 height 10
click at [145, 54] on div at bounding box center [156, 55] width 290 height 6
click at [303, 24] on div "Costs" at bounding box center [303, 25] width 21 height 14
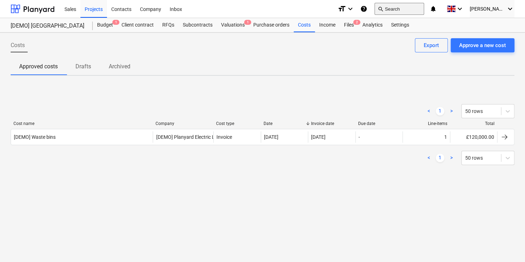
click at [417, 7] on button "search Search" at bounding box center [399, 9] width 50 height 12
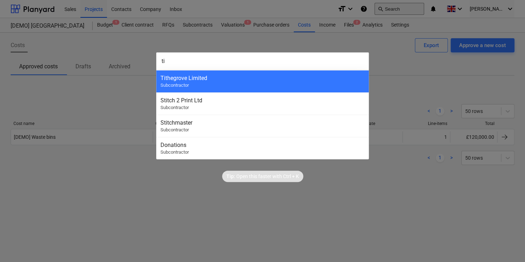
type input "t"
click at [392, 55] on div at bounding box center [262, 131] width 525 height 262
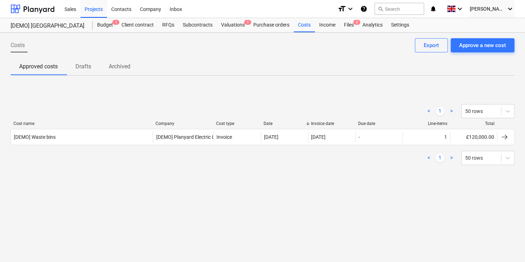
click at [367, 10] on icon "help" at bounding box center [363, 9] width 7 height 8
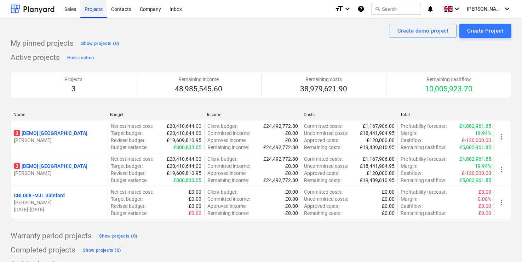
click at [91, 11] on div "Projects" at bounding box center [93, 9] width 27 height 18
click at [503, 2] on div "M. Wood keyboard_arrow_down" at bounding box center [489, 9] width 45 height 18
click at [480, 26] on div "Settings" at bounding box center [490, 27] width 42 height 11
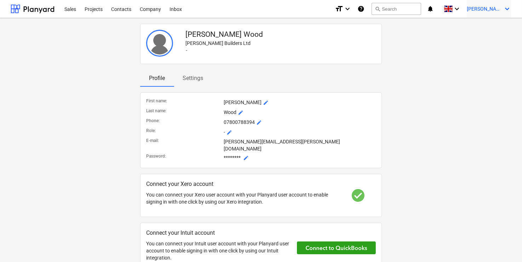
click at [495, 10] on span "[PERSON_NAME]" at bounding box center [484, 9] width 35 height 6
click at [174, 8] on div at bounding box center [261, 131] width 522 height 262
click at [488, 10] on span "[PERSON_NAME]" at bounding box center [484, 9] width 35 height 6
click at [65, 11] on div at bounding box center [261, 131] width 522 height 262
click at [30, 8] on div at bounding box center [33, 9] width 44 height 18
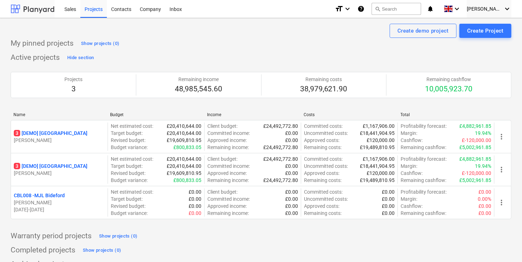
click at [30, 8] on div at bounding box center [33, 9] width 44 height 18
click at [495, 9] on span "[PERSON_NAME]" at bounding box center [484, 9] width 35 height 6
click at [460, 11] on div at bounding box center [261, 131] width 522 height 262
click at [453, 11] on span at bounding box center [448, 9] width 9 height 7
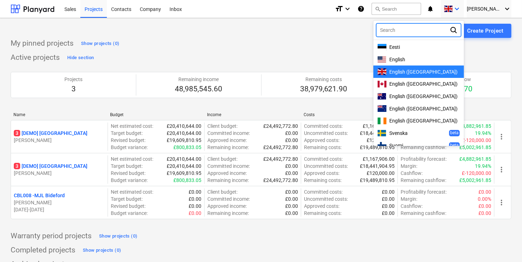
click at [380, 9] on div at bounding box center [261, 131] width 522 height 262
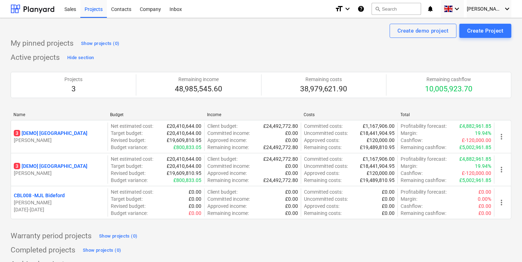
click at [365, 9] on icon "help" at bounding box center [361, 9] width 7 height 8
click at [142, 7] on div "Company" at bounding box center [151, 9] width 30 height 18
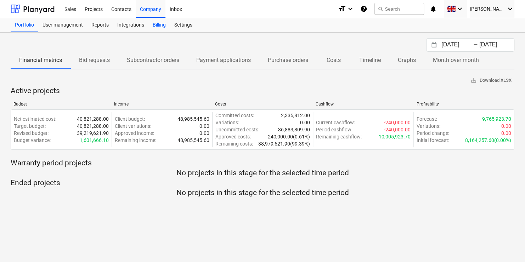
click at [155, 24] on div "Billing" at bounding box center [159, 25] width 22 height 14
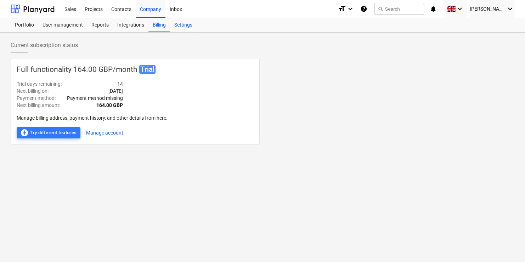
click at [189, 24] on div "Settings" at bounding box center [183, 25] width 27 height 14
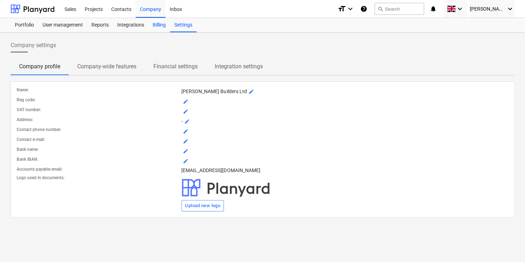
click at [152, 27] on div "Billing" at bounding box center [159, 25] width 22 height 14
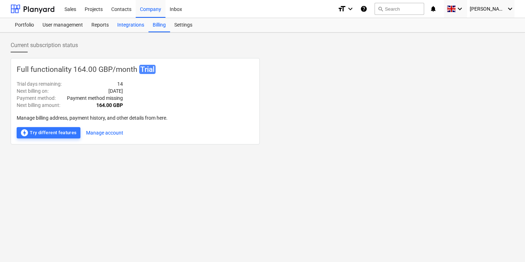
click at [129, 27] on div "Integrations" at bounding box center [130, 25] width 35 height 14
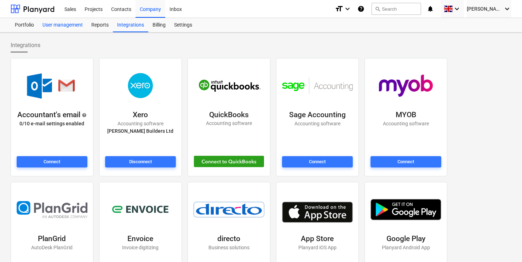
click at [55, 29] on div "User management" at bounding box center [62, 25] width 49 height 14
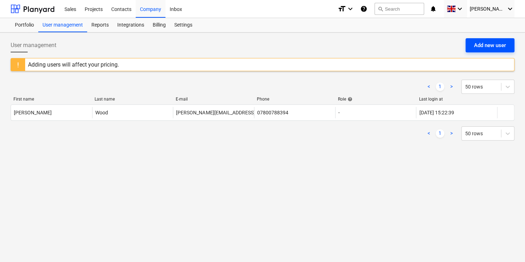
click at [485, 47] on div "Add new user" at bounding box center [490, 45] width 32 height 9
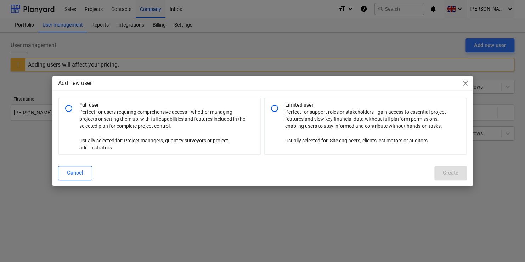
click at [466, 82] on span "close" at bounding box center [465, 83] width 8 height 8
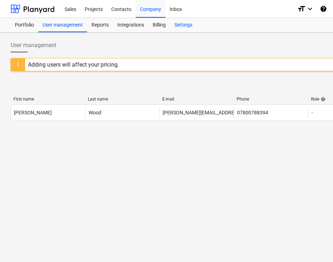
click at [188, 21] on div "Settings" at bounding box center [183, 25] width 27 height 14
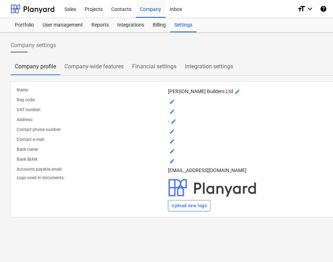
click at [101, 69] on p "Company-wide features" at bounding box center [93, 66] width 59 height 8
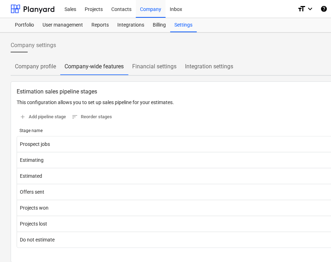
click at [149, 70] on span "Financial settings" at bounding box center [154, 66] width 53 height 13
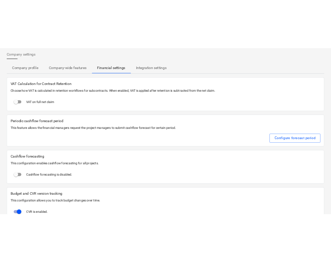
scroll to position [33, 0]
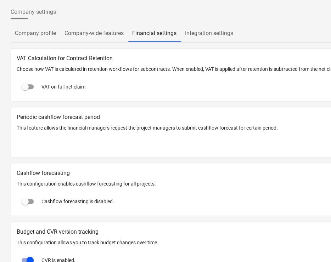
click at [207, 36] on p "Integration settings" at bounding box center [209, 33] width 48 height 8
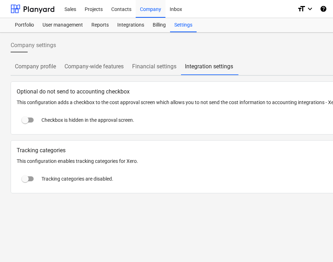
click at [155, 68] on p "Financial settings" at bounding box center [154, 66] width 44 height 8
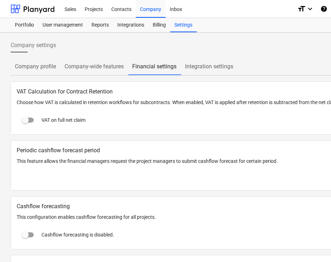
click at [77, 66] on p "Company-wide features" at bounding box center [93, 66] width 59 height 8
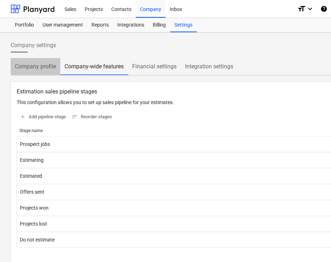
click at [36, 66] on p "Company profile" at bounding box center [35, 66] width 41 height 8
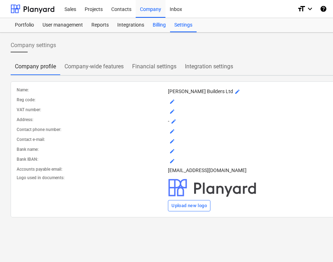
click at [155, 25] on div "Billing" at bounding box center [159, 25] width 22 height 14
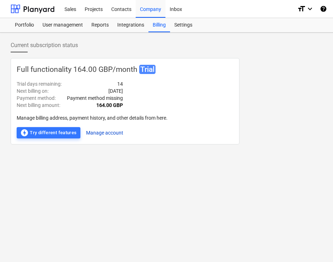
click at [97, 131] on button "Manage account" at bounding box center [104, 132] width 37 height 11
click at [187, 26] on div "Settings" at bounding box center [183, 25] width 27 height 14
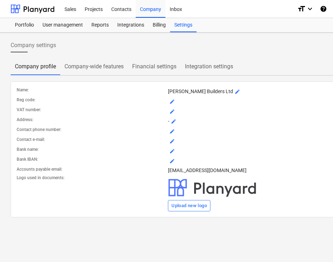
click at [195, 63] on p "Integration settings" at bounding box center [209, 66] width 48 height 8
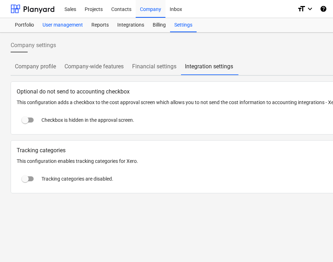
click at [61, 28] on div "User management" at bounding box center [62, 25] width 49 height 14
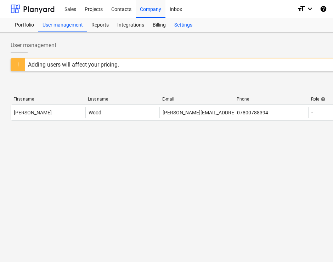
click at [178, 28] on div "Settings" at bounding box center [183, 25] width 27 height 14
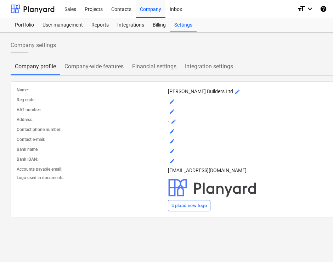
click at [77, 69] on p "Company-wide features" at bounding box center [93, 66] width 59 height 8
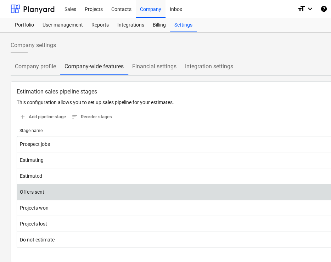
click at [159, 184] on div "Offers sent edit delete" at bounding box center [242, 192] width 451 height 16
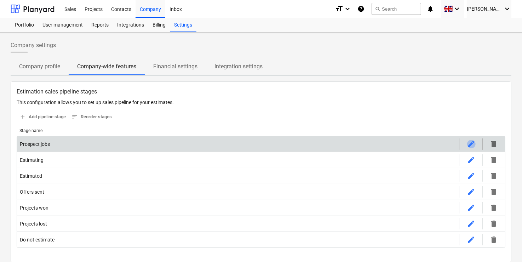
click at [471, 146] on span "edit" at bounding box center [471, 144] width 8 height 8
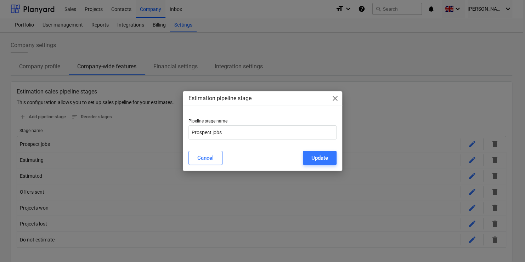
click at [333, 100] on span "close" at bounding box center [335, 98] width 8 height 8
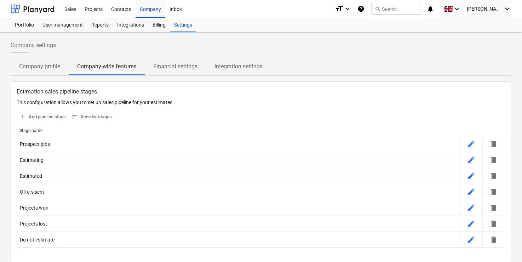
click at [197, 67] on p "Financial settings" at bounding box center [175, 66] width 44 height 8
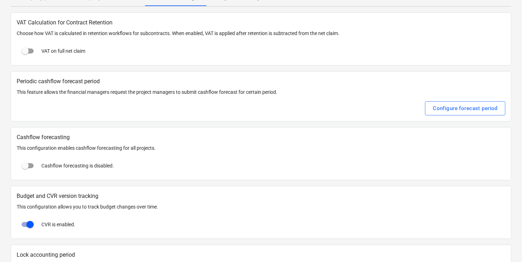
scroll to position [69, 0]
click at [32, 162] on input "checkbox" at bounding box center [25, 165] width 17 height 17
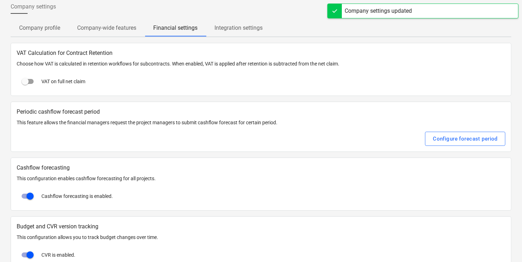
scroll to position [32, 0]
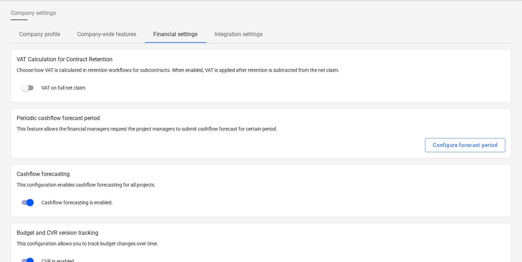
click at [32, 204] on input "checkbox" at bounding box center [30, 202] width 17 height 17
checkbox input "false"
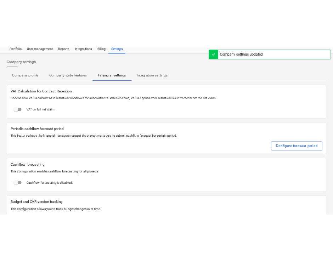
scroll to position [0, 0]
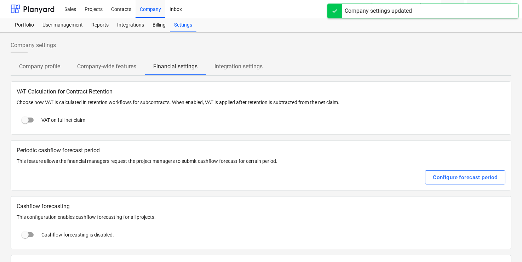
click at [94, 68] on p "Company-wide features" at bounding box center [106, 66] width 59 height 8
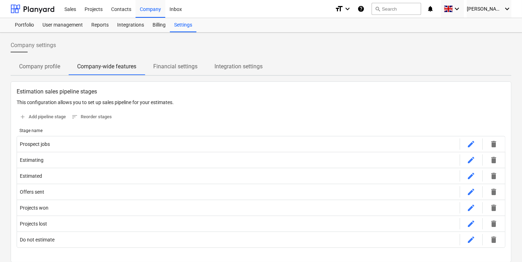
click at [31, 67] on p "Company profile" at bounding box center [39, 66] width 41 height 8
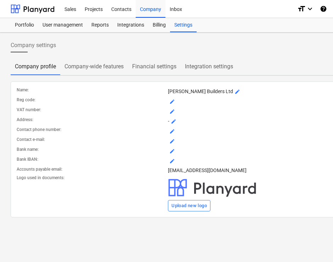
drag, startPoint x: 258, startPoint y: 12, endPoint x: 237, endPoint y: 86, distance: 76.9
click at [237, 86] on div "Sales Projects Contacts Company Inbox format_size keyboard_arrow_down help sear…" at bounding box center [242, 131] width 484 height 262
